Goal: Obtain resource: Download file/media

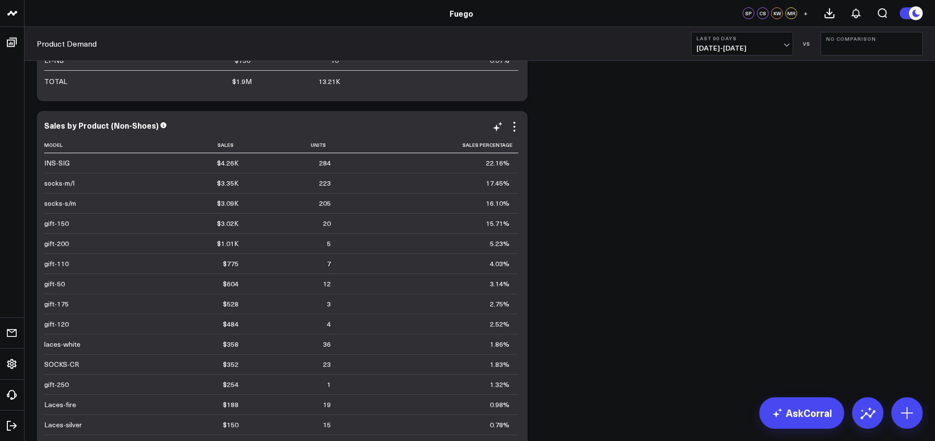
scroll to position [2354, 0]
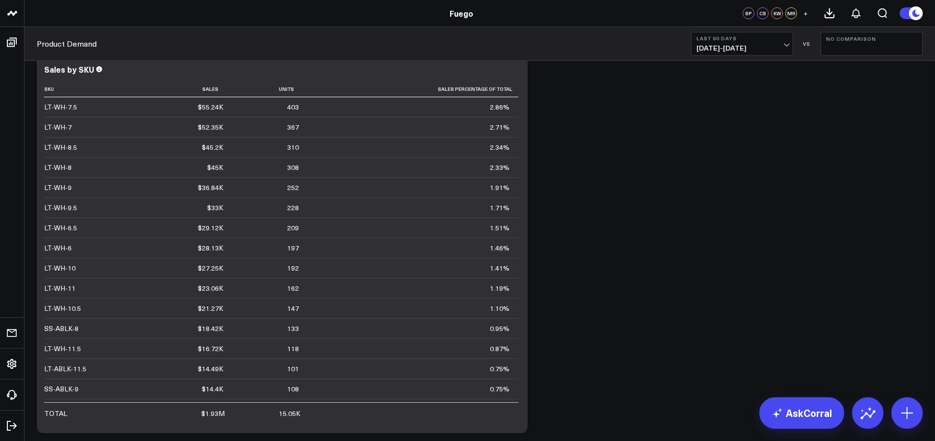
scroll to position [2764, 0]
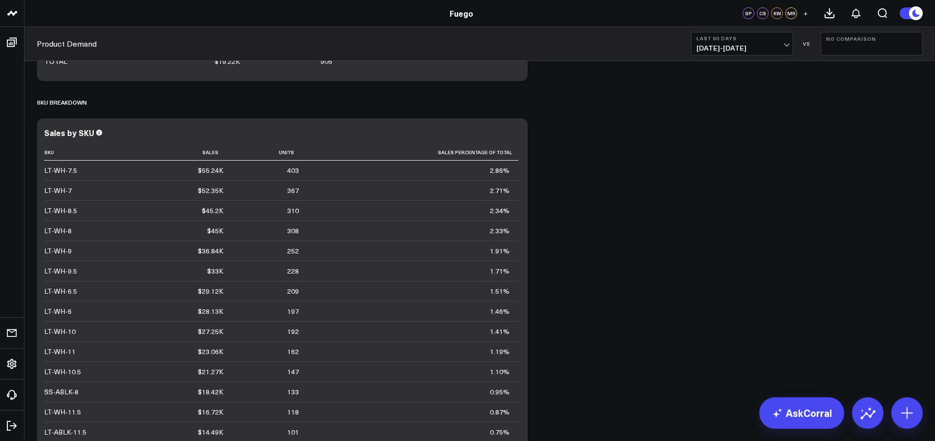
click at [730, 44] on span "[DATE] - [DATE]" at bounding box center [741, 48] width 91 height 8
click at [740, 316] on link "Custom Dates" at bounding box center [742, 313] width 101 height 19
select select "8"
select select "2025"
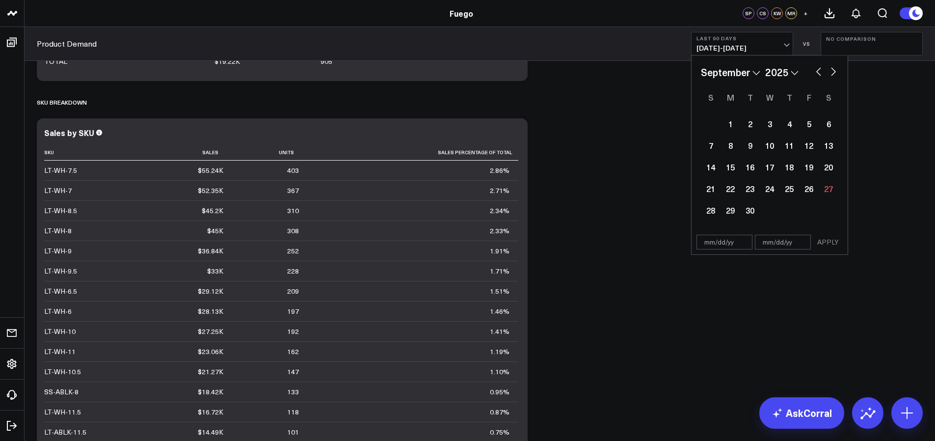
click at [735, 70] on select "January February March April May June July August September October November De…" at bounding box center [730, 72] width 59 height 15
select select "2"
select select "2025"
click at [826, 126] on div "1" at bounding box center [829, 124] width 20 height 20
type input "[DATE]"
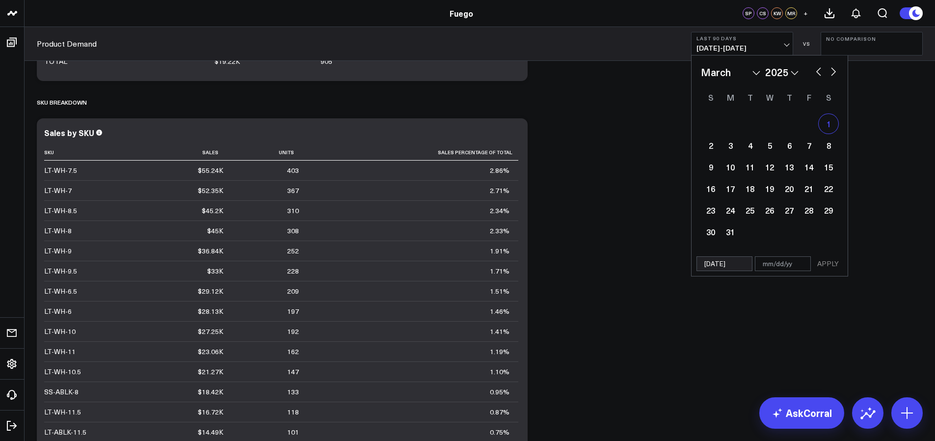
select select "2"
select select "2025"
click at [835, 74] on button "button" at bounding box center [834, 71] width 10 height 12
select select "3"
select select "2025"
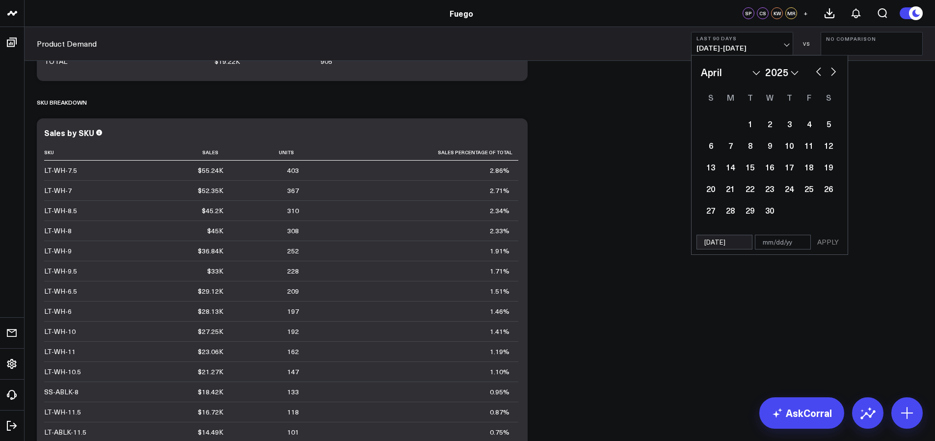
click at [835, 74] on button "button" at bounding box center [834, 71] width 10 height 12
select select "4"
select select "2025"
click at [835, 74] on button "button" at bounding box center [834, 71] width 10 height 12
select select "5"
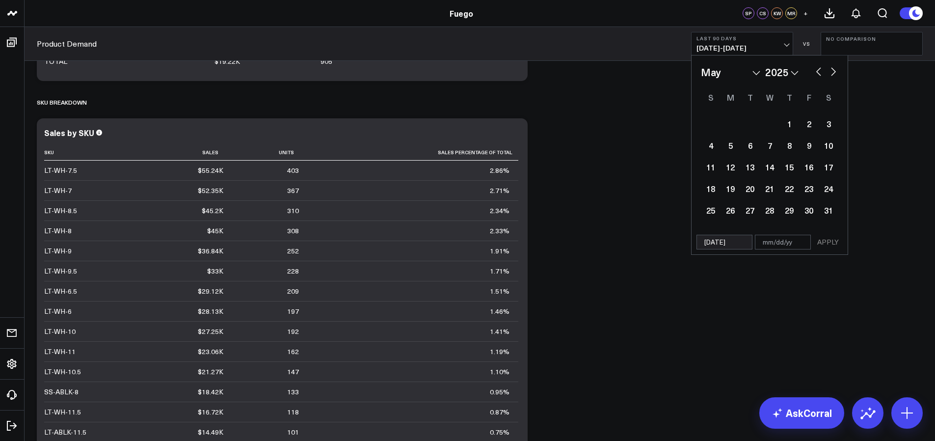
select select "2025"
click at [834, 74] on button "button" at bounding box center [834, 71] width 10 height 12
select select "6"
select select "2025"
click at [834, 74] on button "button" at bounding box center [834, 71] width 10 height 12
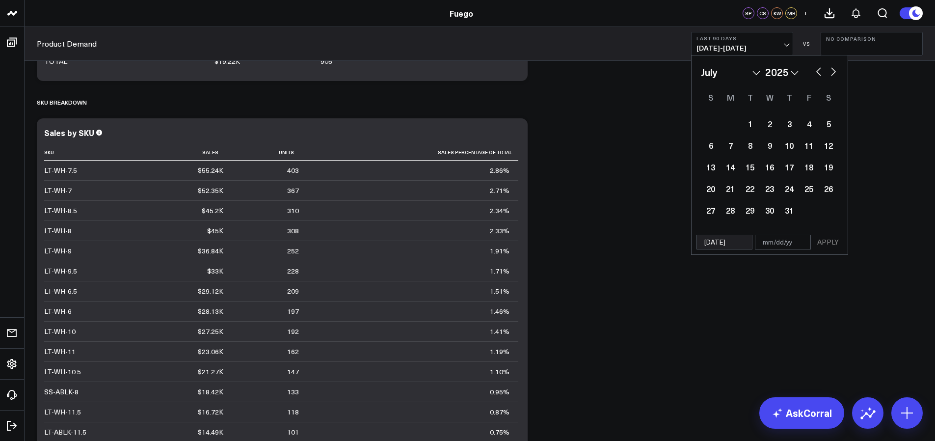
select select "7"
select select "2025"
click at [834, 74] on button "button" at bounding box center [834, 71] width 10 height 12
select select "8"
select select "2025"
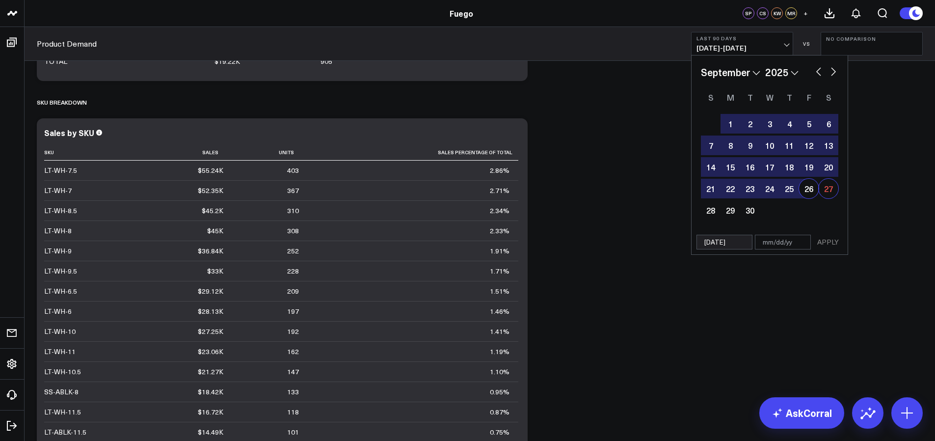
click at [823, 186] on div "27" at bounding box center [829, 189] width 20 height 20
type input "[DATE]"
select select "8"
select select "2025"
click at [829, 245] on button "APPLY" at bounding box center [827, 242] width 29 height 15
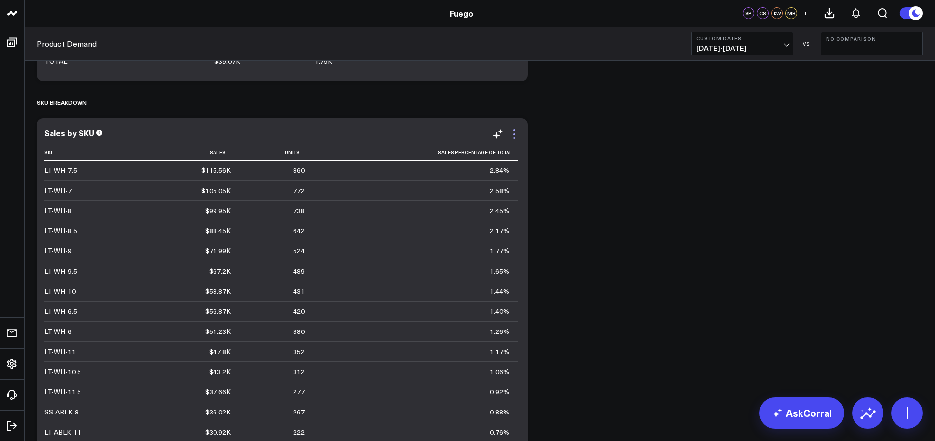
click at [513, 128] on icon at bounding box center [514, 134] width 12 height 12
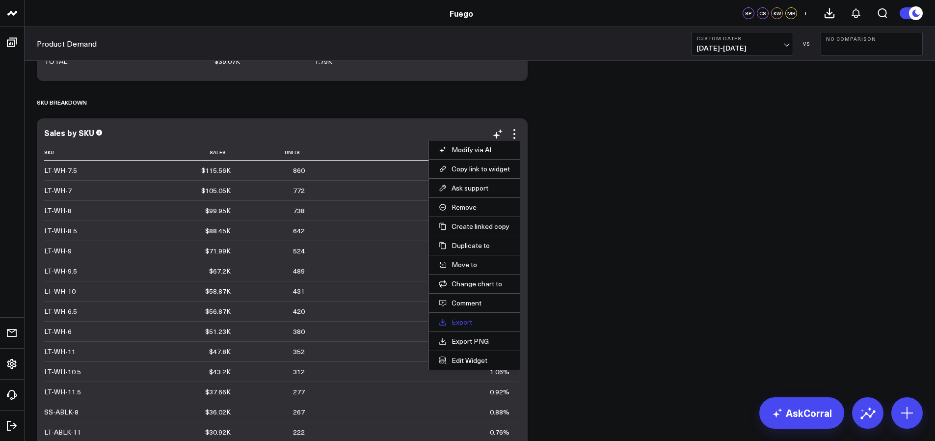
click at [471, 318] on link "Export" at bounding box center [474, 322] width 71 height 9
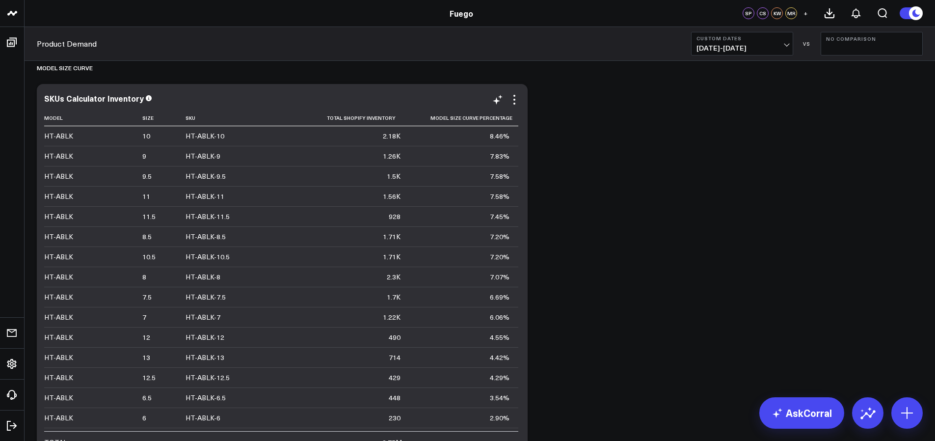
scroll to position [3581, 0]
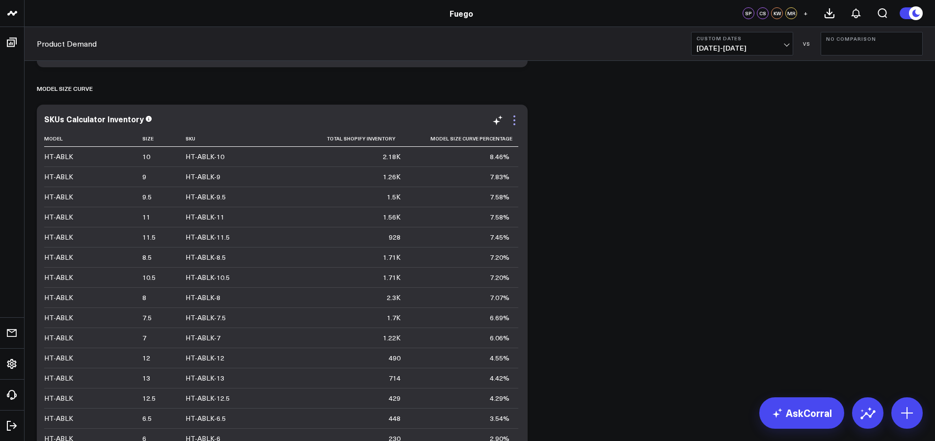
click at [516, 114] on icon at bounding box center [514, 120] width 12 height 12
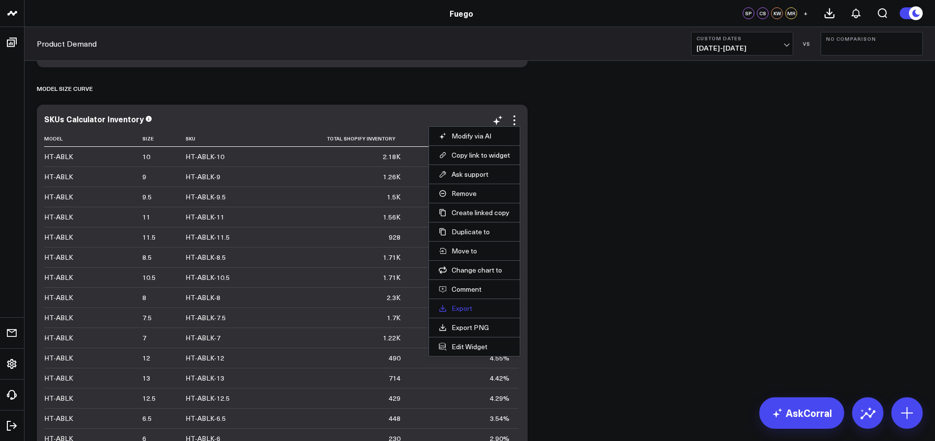
click at [469, 304] on link "Export" at bounding box center [474, 308] width 71 height 9
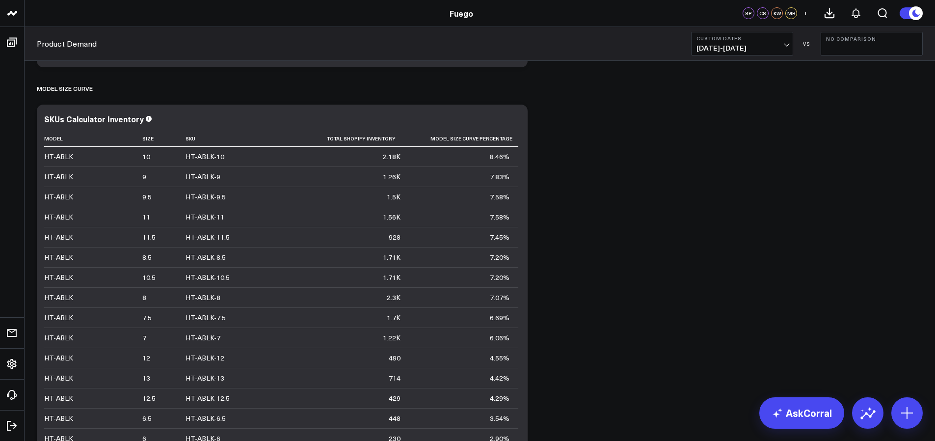
scroll to position [3564, 0]
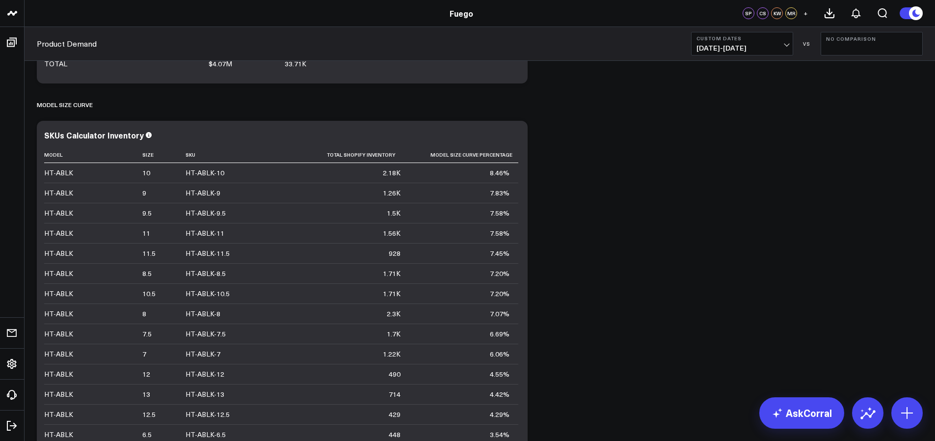
click at [915, 12] on icon at bounding box center [915, 13] width 11 height 11
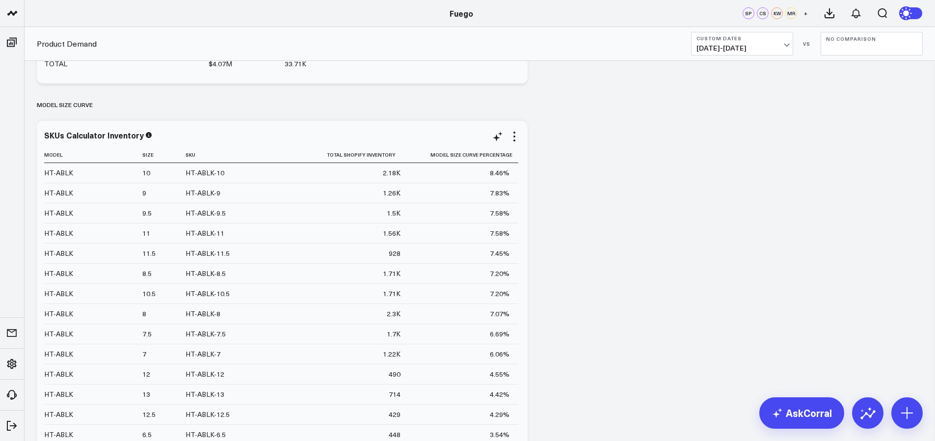
scroll to position [595, 0]
click at [806, 13] on span "+" at bounding box center [805, 13] width 4 height 7
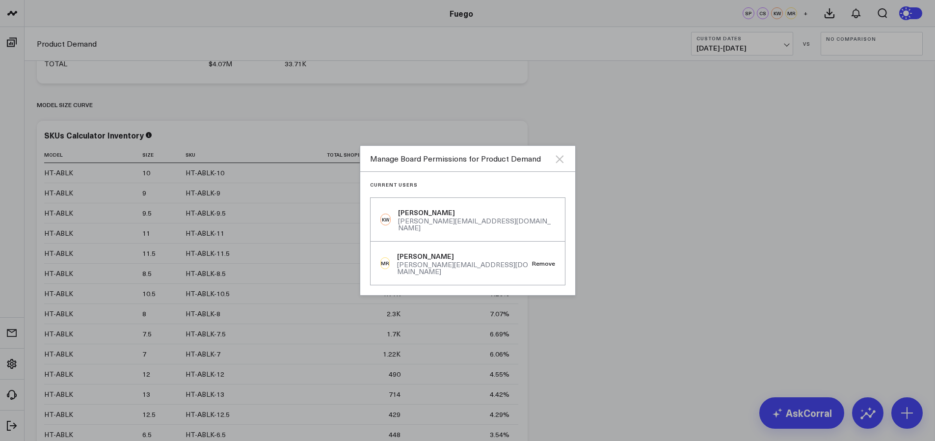
click at [563, 163] on icon "Close" at bounding box center [560, 159] width 12 height 12
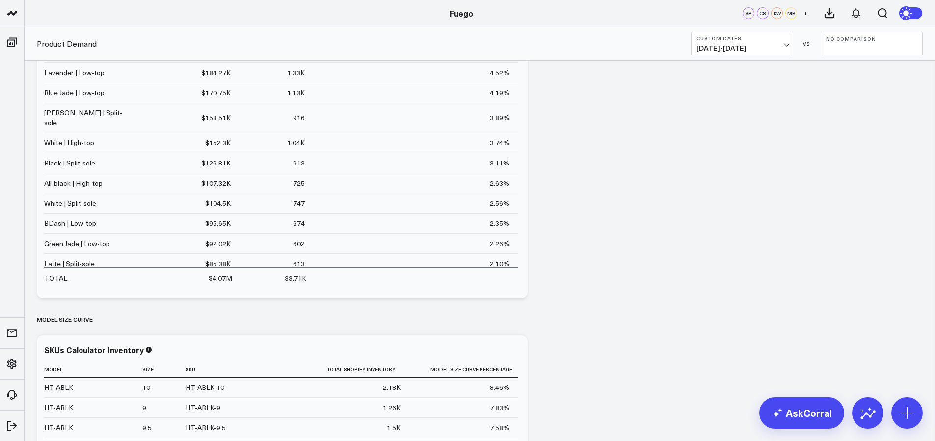
scroll to position [3027, 0]
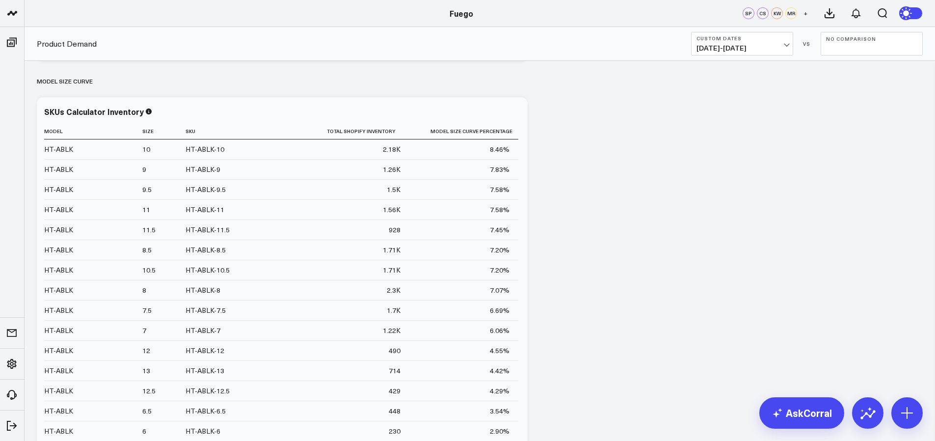
scroll to position [595, 0]
